Goal: Task Accomplishment & Management: Use online tool/utility

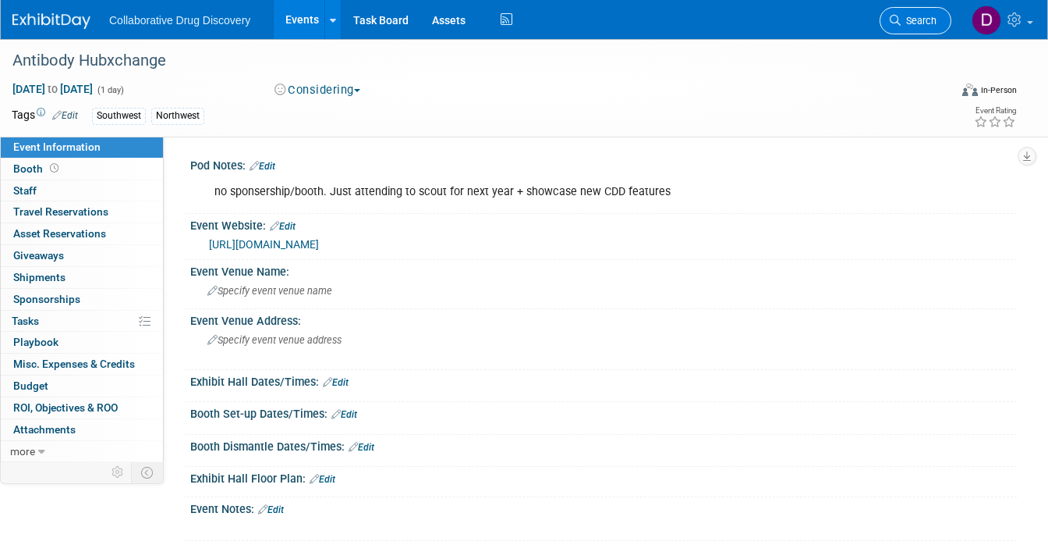
drag, startPoint x: 955, startPoint y: 14, endPoint x: 937, endPoint y: 23, distance: 19.9
click at [955, 14] on ul "Search" at bounding box center [921, 19] width 83 height 38
click at [935, 23] on span "Search" at bounding box center [919, 21] width 36 height 12
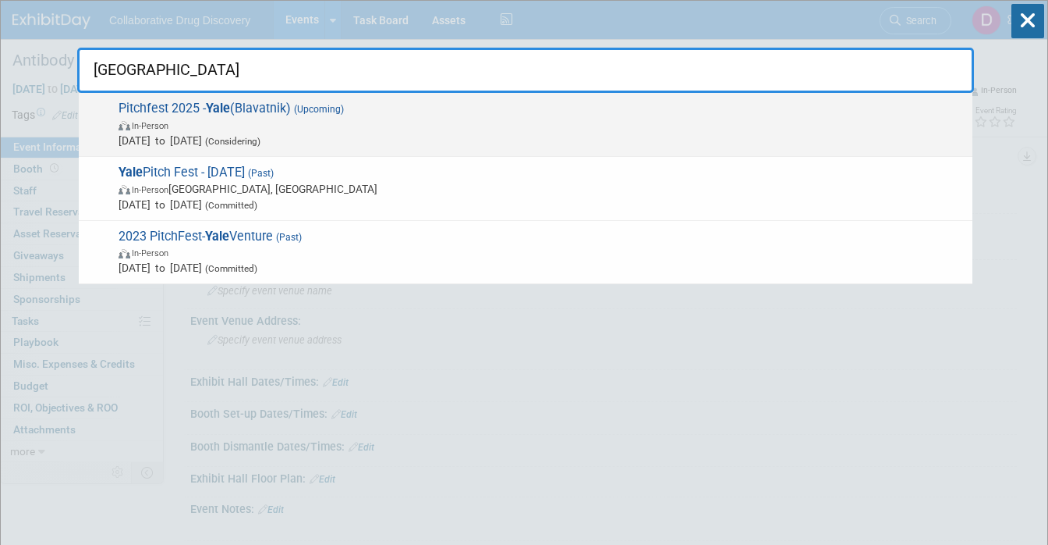
type input "[GEOGRAPHIC_DATA]"
click at [225, 138] on span "[DATE] to [DATE] (Considering)" at bounding box center [542, 141] width 846 height 16
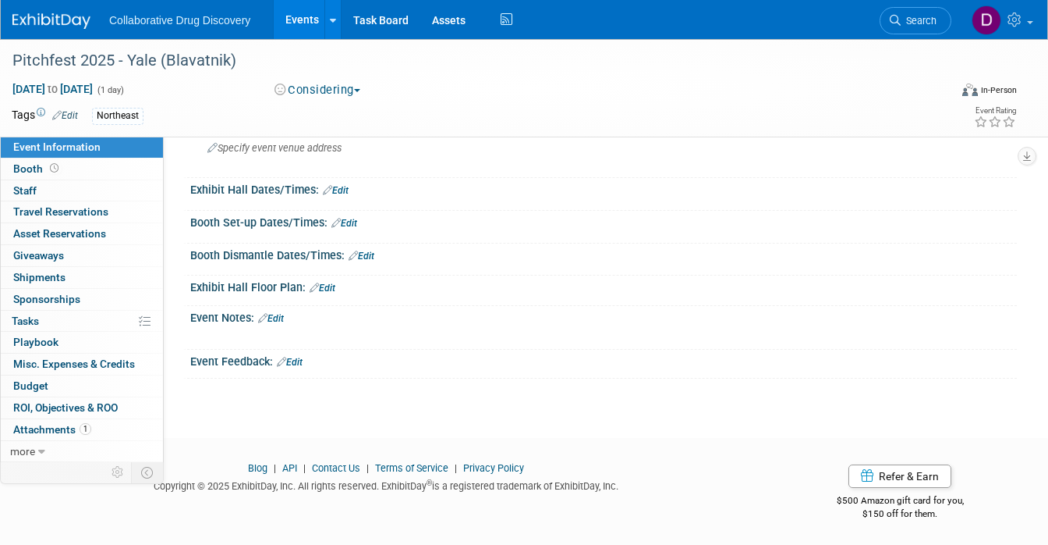
click at [281, 316] on link "Edit" at bounding box center [271, 318] width 26 height 11
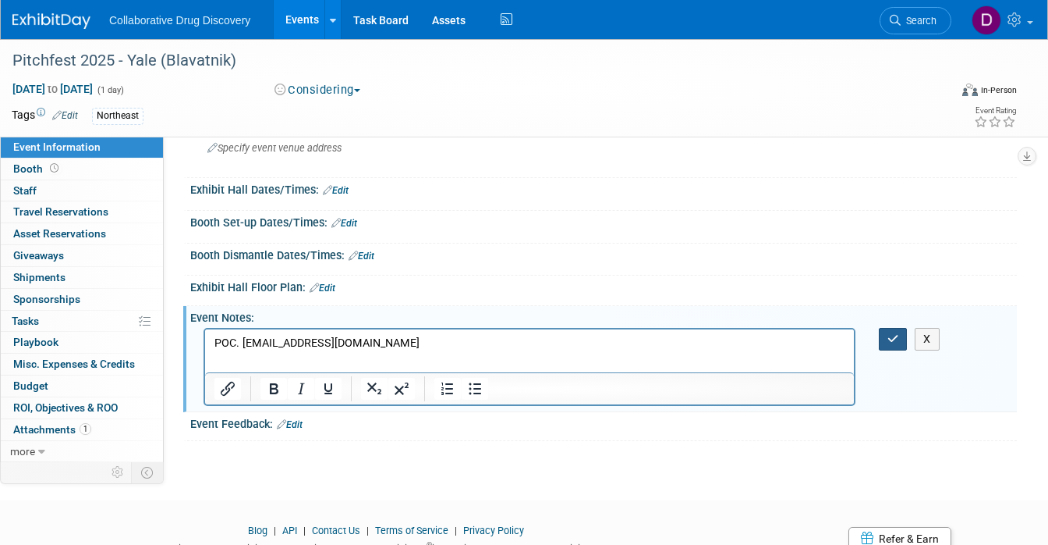
drag, startPoint x: 894, startPoint y: 332, endPoint x: 629, endPoint y: 5, distance: 420.9
click at [894, 333] on icon "button" at bounding box center [894, 338] width 12 height 11
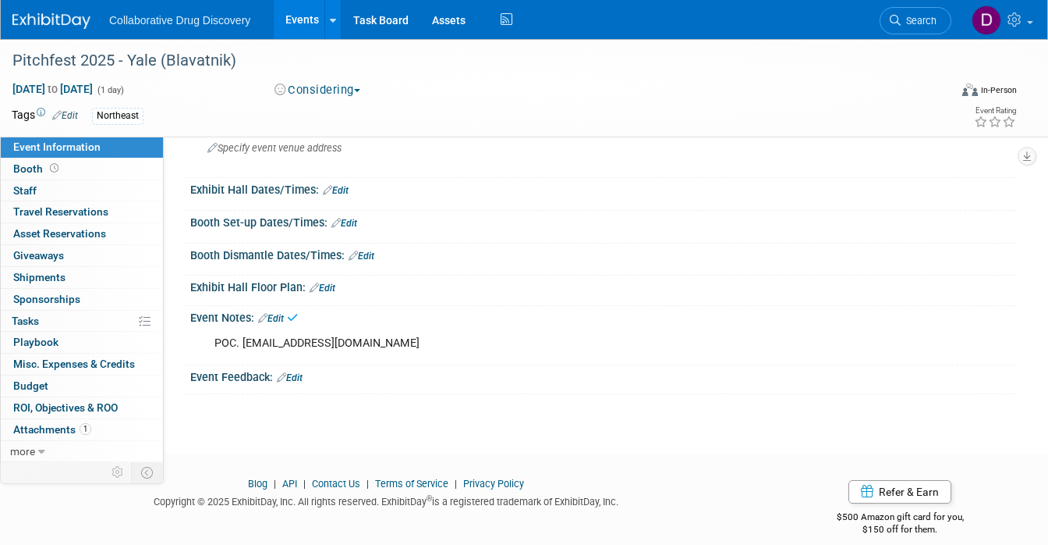
click at [353, 342] on div "POC. candy.hwang@yale.edu" at bounding box center [530, 343] width 652 height 31
click at [368, 343] on div "POC. candy.hwang@yale.edu" at bounding box center [530, 343] width 652 height 31
drag, startPoint x: 344, startPoint y: 342, endPoint x: 253, endPoint y: 342, distance: 91.3
click at [253, 342] on div "POC. candy.hwang@yale.edu" at bounding box center [530, 343] width 652 height 31
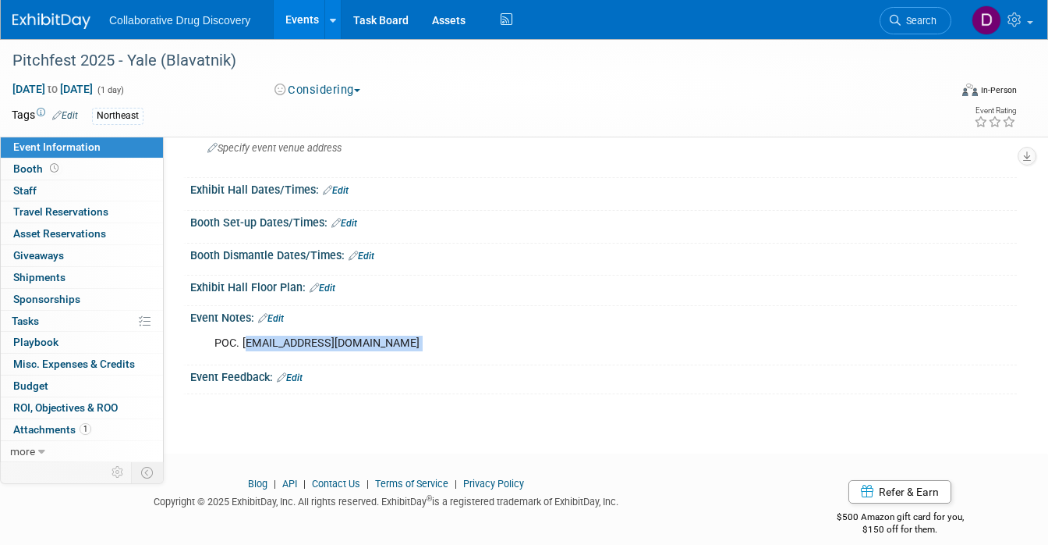
copy div "candy.hwang@yale.edu"
click at [911, 20] on span "Search" at bounding box center [919, 21] width 36 height 12
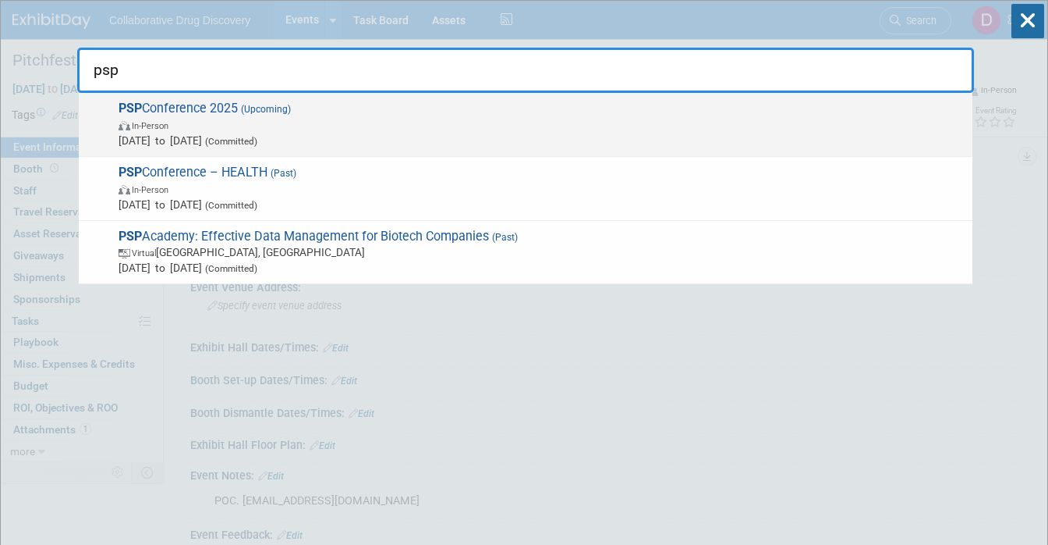
type input "psp"
click at [317, 125] on span "In-Person" at bounding box center [542, 125] width 846 height 16
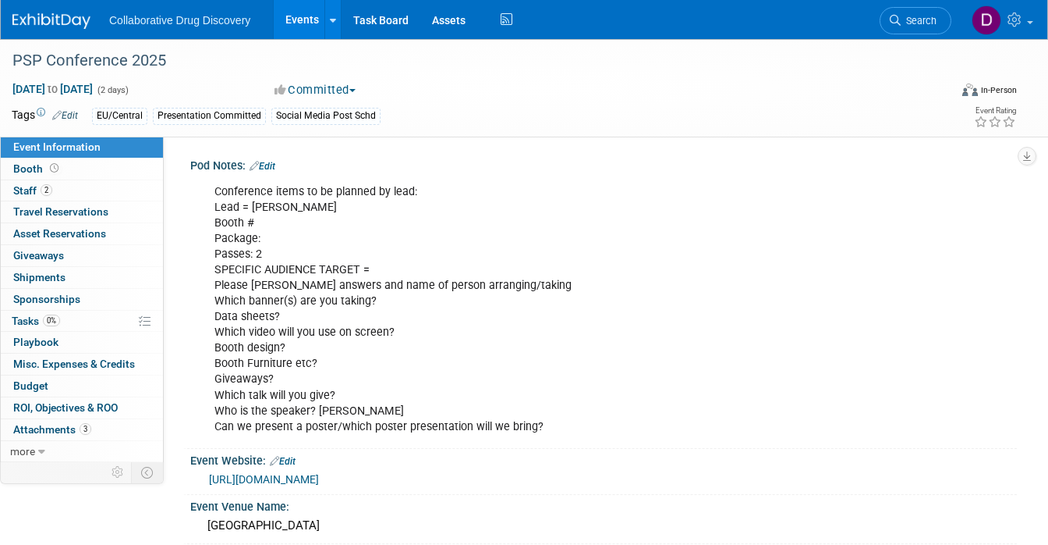
click at [481, 485] on div "https://events.potsdam-sciencepark.de/de/events/0194f9bc-8dbc-767d-a8c3-301eea9…" at bounding box center [607, 479] width 796 height 18
click at [319, 478] on link "https://events.potsdam-sciencepark.de/de/events/0194f9bc-8dbc-767d-a8c3-301eea9…" at bounding box center [264, 479] width 110 height 12
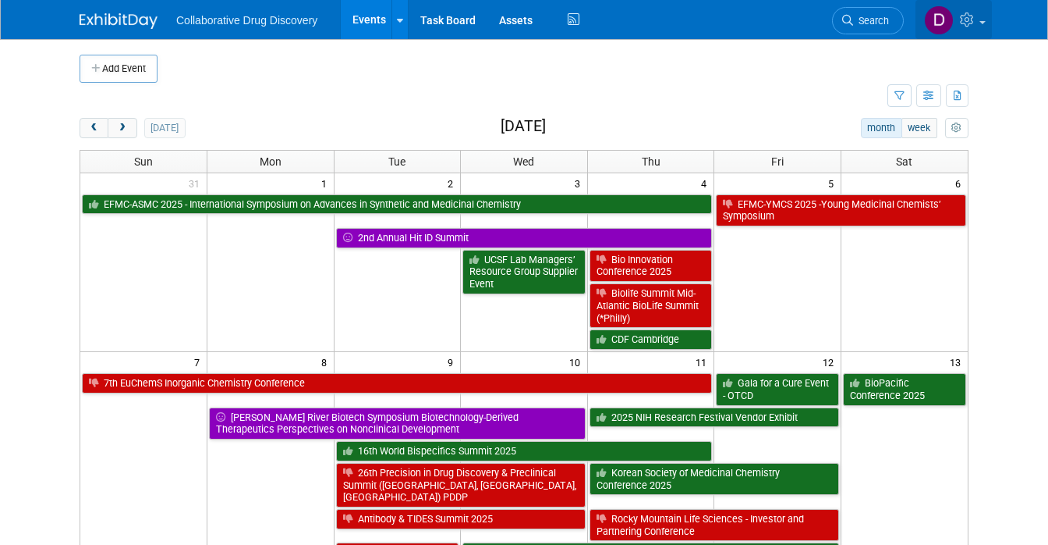
click at [978, 23] on icon at bounding box center [969, 19] width 18 height 14
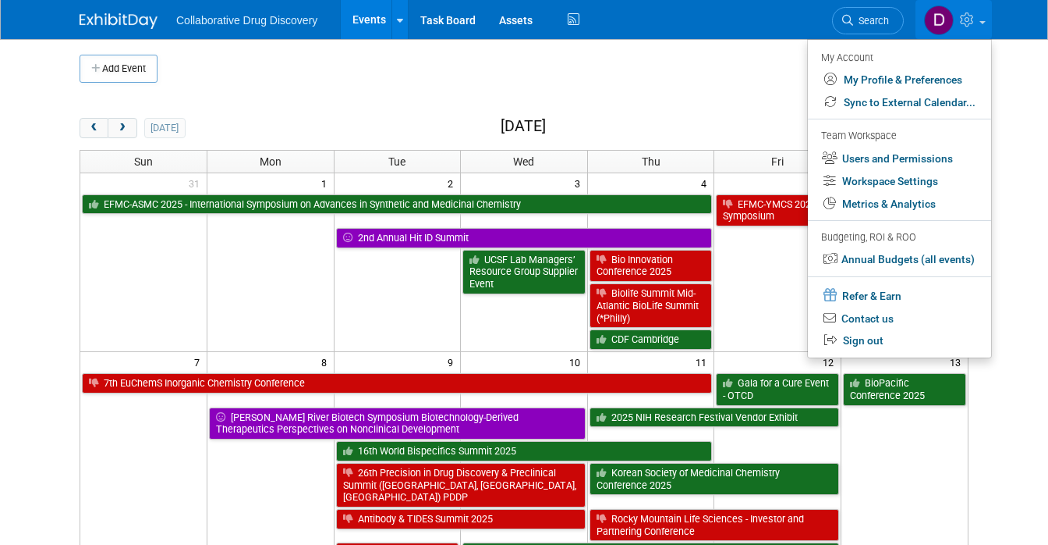
click at [725, 83] on td at bounding box center [484, 96] width 808 height 27
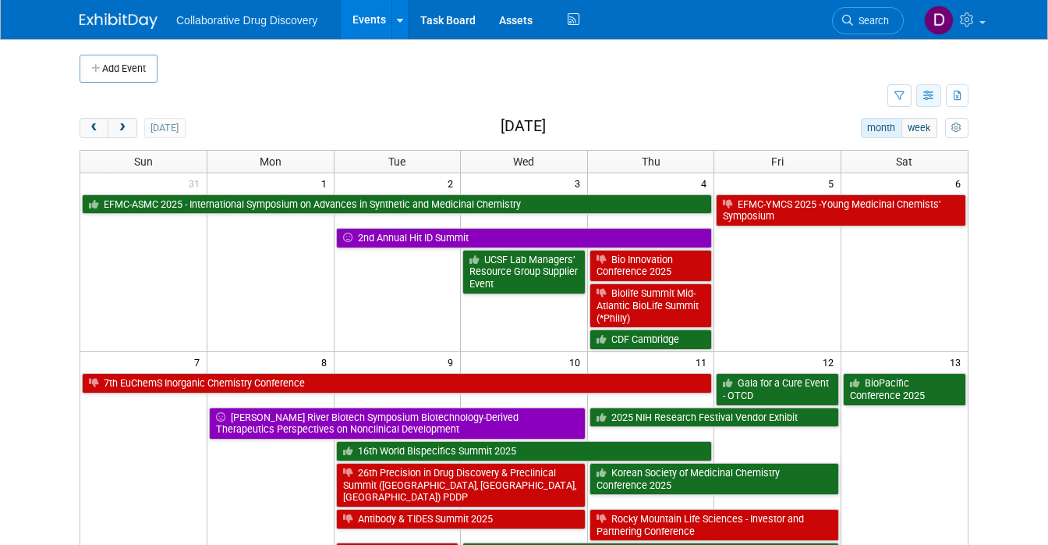
click at [935, 97] on icon "button" at bounding box center [930, 96] width 12 height 10
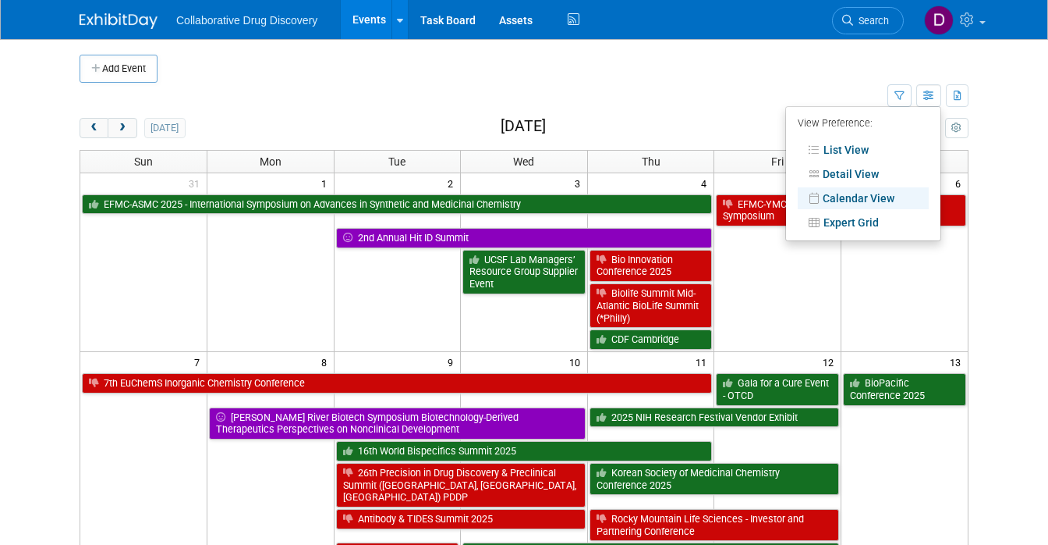
click at [841, 88] on td at bounding box center [484, 96] width 808 height 27
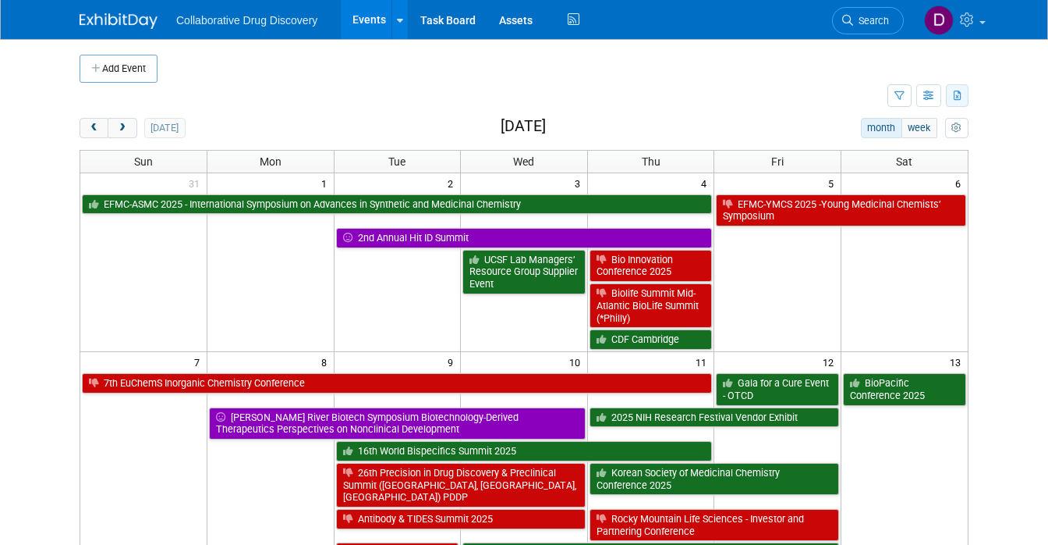
click at [963, 94] on icon "button" at bounding box center [958, 96] width 9 height 10
click at [900, 136] on link "Export All (1193 Events)" at bounding box center [890, 145] width 131 height 22
